Goal: Find specific page/section: Find specific page/section

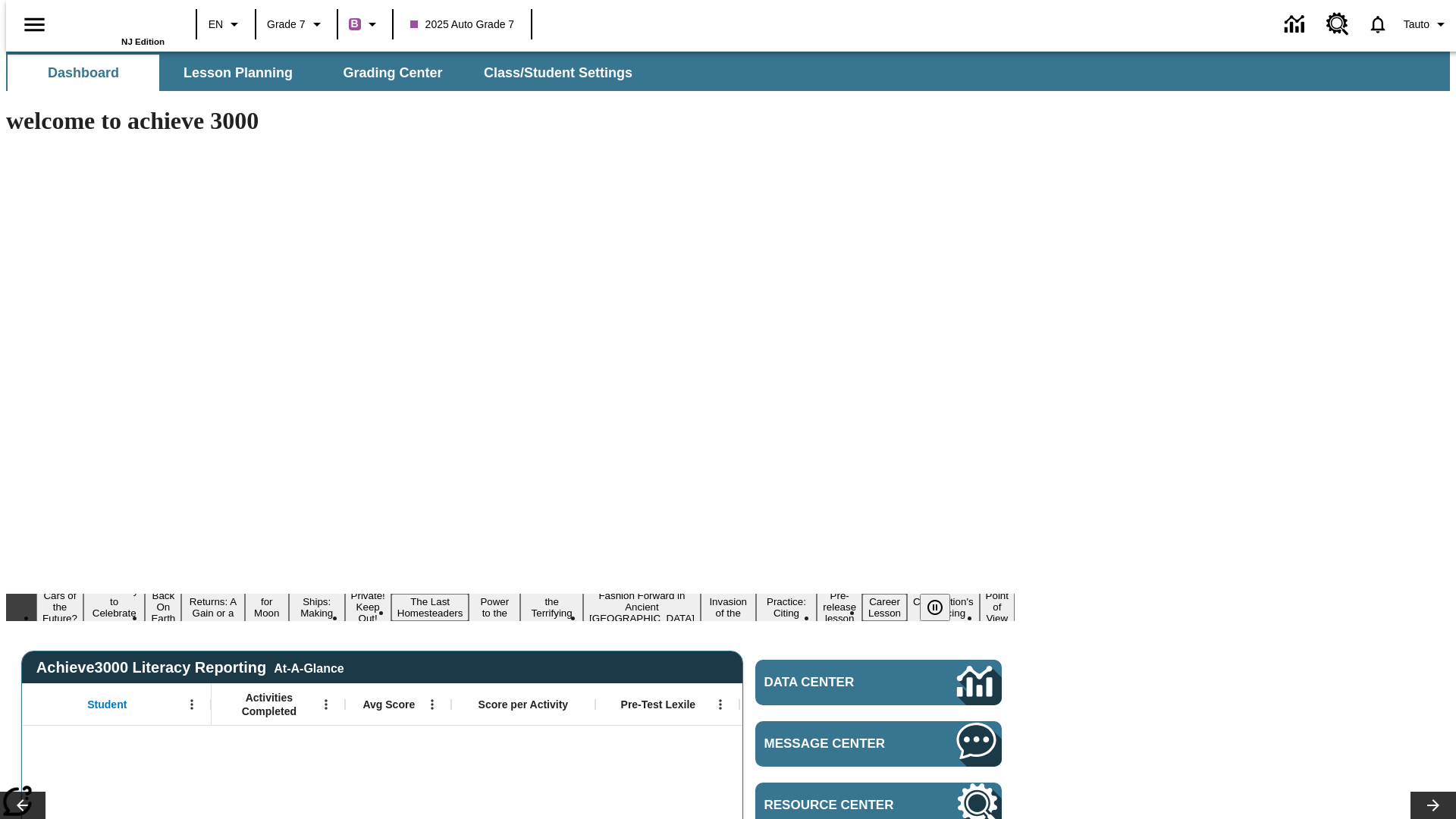
type input "-1"
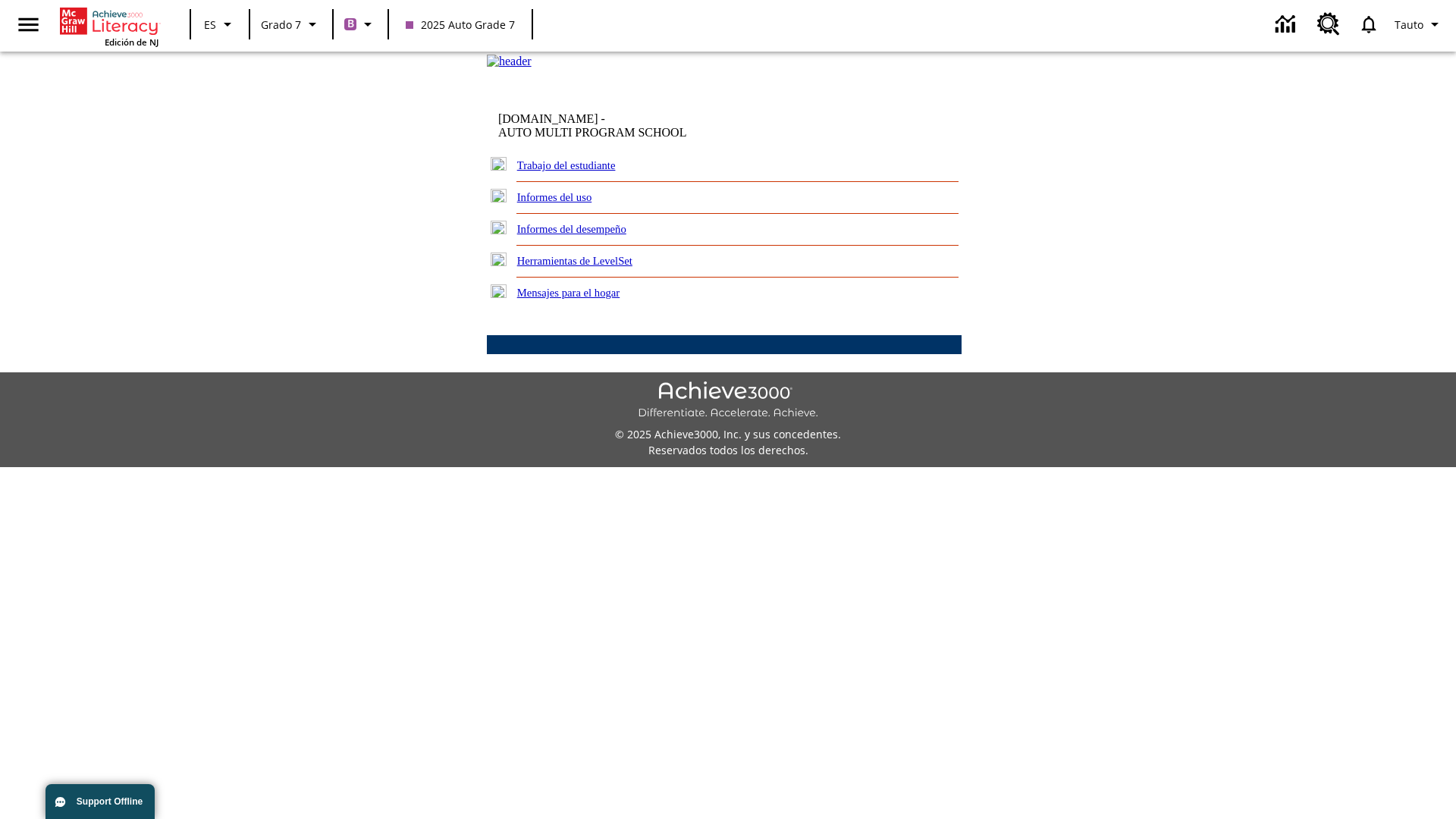
click at [584, 172] on link "Trabajo del estudiante" at bounding box center [567, 165] width 99 height 12
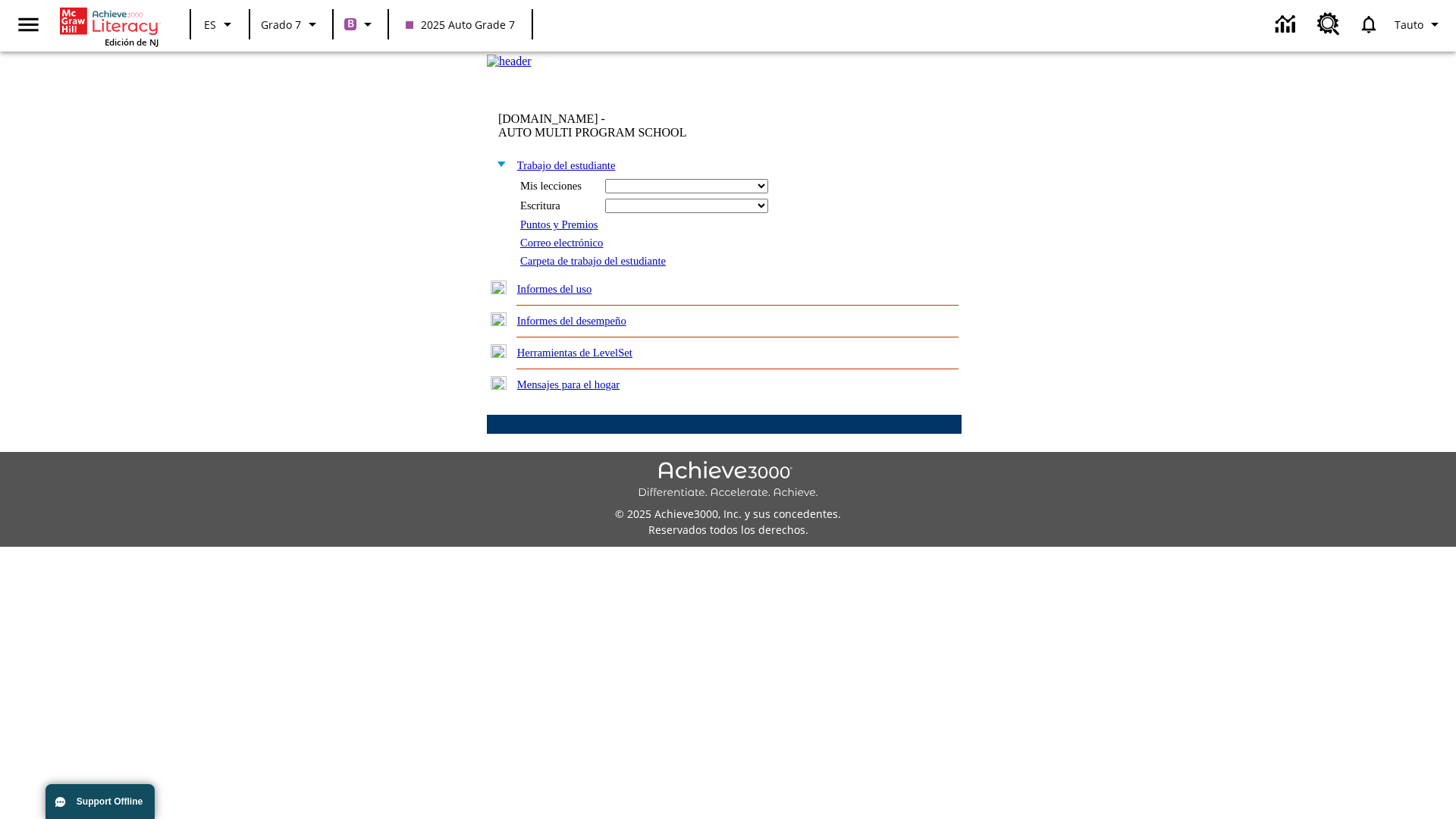
click at [567, 248] on link "Correo electrónico" at bounding box center [562, 242] width 83 height 12
